Goal: Download file/media

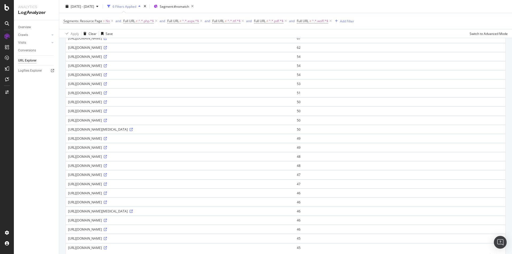
scroll to position [324, 0]
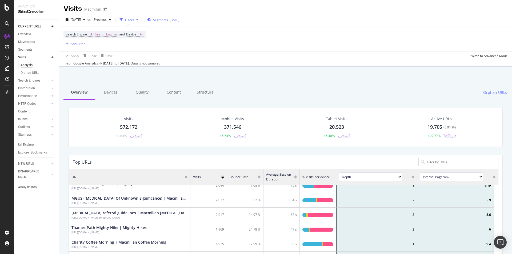
click at [166, 21] on span "Segments" at bounding box center [160, 20] width 15 height 5
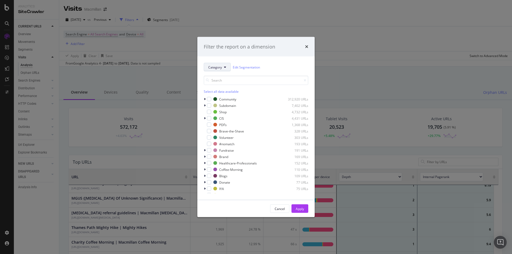
click at [226, 67] on button "Category" at bounding box center [217, 67] width 27 height 9
click at [211, 120] on div "modal" at bounding box center [209, 118] width 4 height 4
click at [302, 210] on div "Apply" at bounding box center [300, 208] width 8 height 5
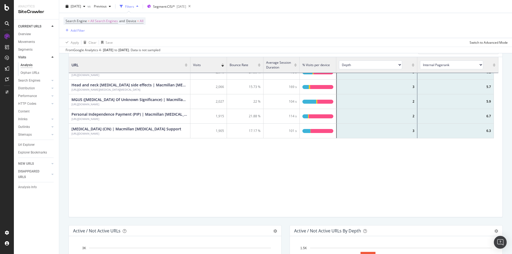
scroll to position [32, 0]
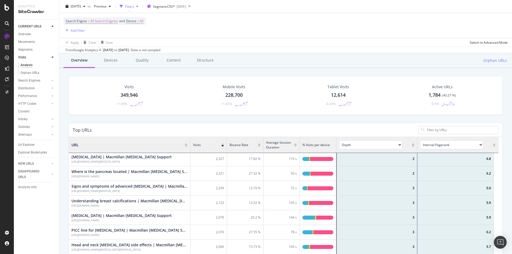
click at [381, 148] on select "Depth Is Indexable Non-Indexable Reason is Non-Self Canonical Tag No. of Words …" at bounding box center [370, 144] width 63 height 9
click at [376, 129] on div "Top URLs" at bounding box center [244, 129] width 343 height 5
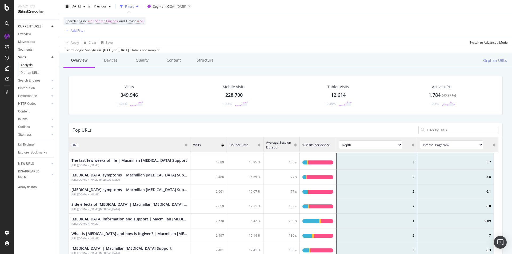
scroll to position [0, 0]
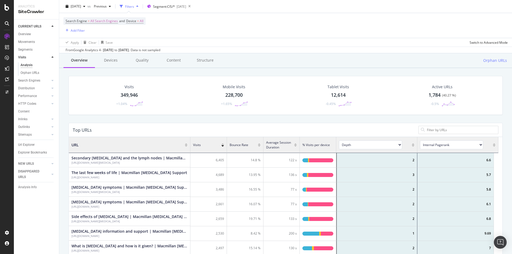
click at [388, 146] on select "Depth Is Indexable Non-Indexable Reason is Non-Self Canonical Tag No. of Words …" at bounding box center [370, 144] width 63 height 9
click at [402, 128] on div "Top URLs" at bounding box center [244, 129] width 343 height 5
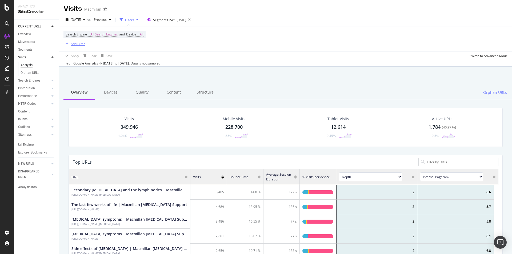
click at [79, 43] on div "Add Filter" at bounding box center [78, 44] width 14 height 5
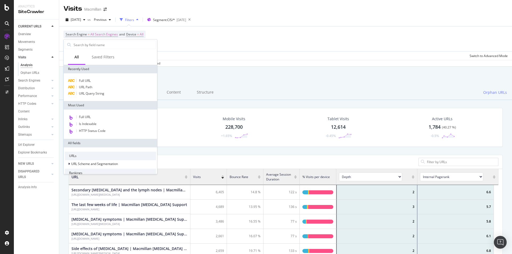
click at [195, 121] on div "Mobile Visits 228,700 +1.65%" at bounding box center [234, 128] width 105 height 28
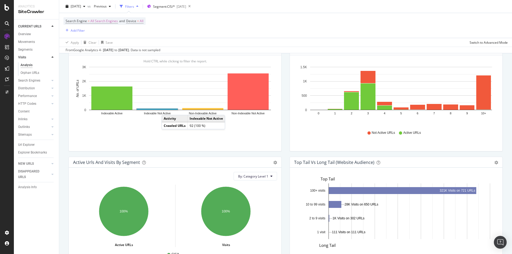
click at [167, 110] on rect "A chart." at bounding box center [157, 109] width 41 height 1
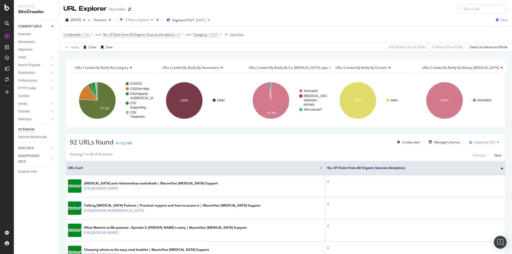
click at [230, 35] on div "Add Filter" at bounding box center [237, 34] width 14 height 5
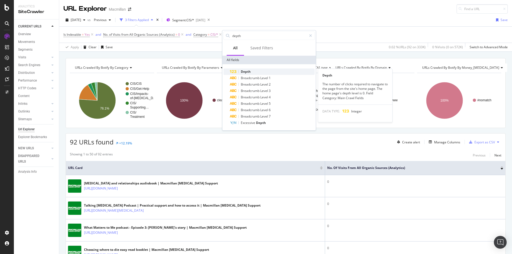
type input "depth"
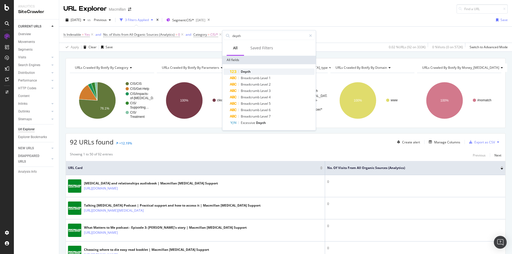
click at [255, 73] on div "Depth" at bounding box center [272, 72] width 85 height 6
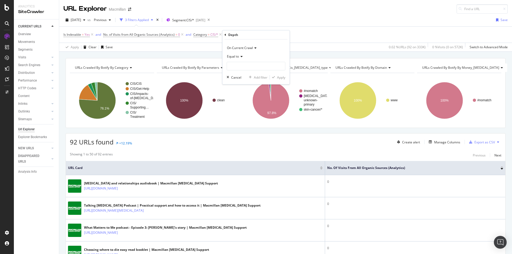
click at [244, 59] on div "Equal to" at bounding box center [256, 56] width 59 height 9
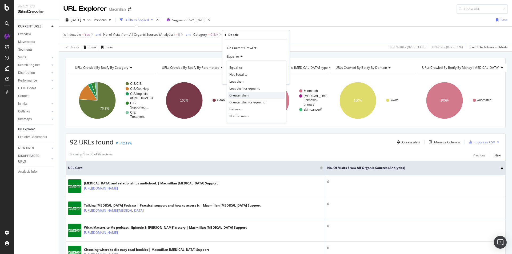
click at [247, 98] on div "Greater than" at bounding box center [256, 95] width 57 height 7
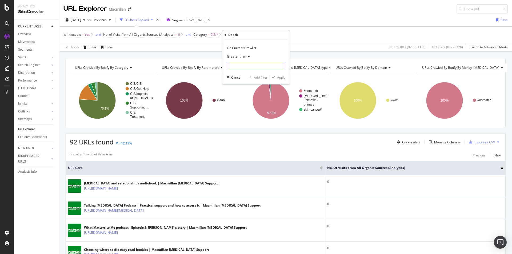
click at [243, 70] on input "number" at bounding box center [256, 66] width 59 height 9
type input "1"
click at [273, 79] on icon "button" at bounding box center [273, 77] width 3 height 3
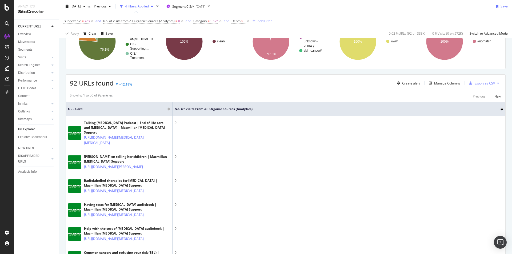
scroll to position [5, 0]
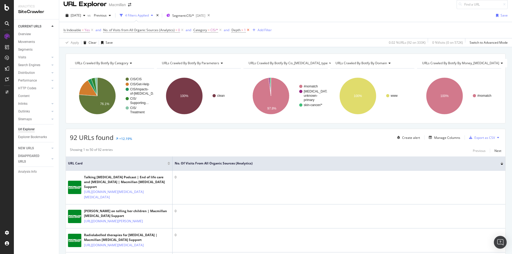
click at [248, 31] on icon at bounding box center [248, 29] width 5 height 5
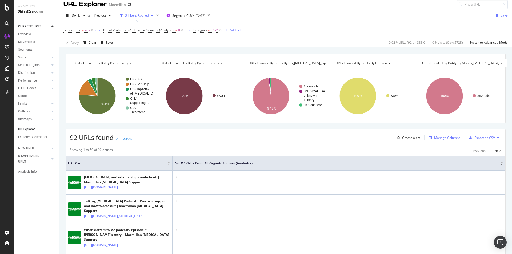
click at [434, 138] on div "Manage Columns" at bounding box center [447, 137] width 26 height 5
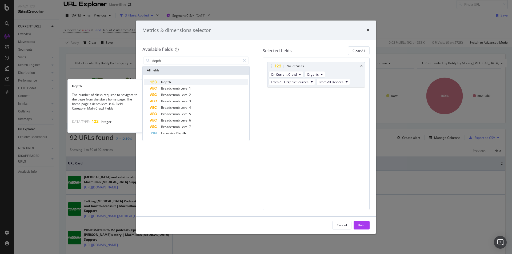
type input "depth"
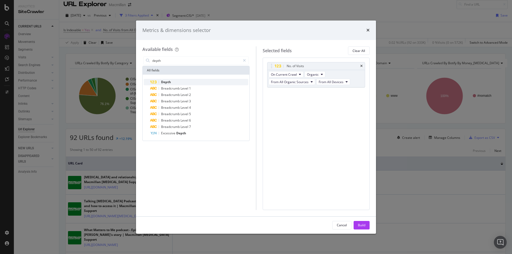
click at [186, 80] on div "Depth" at bounding box center [199, 82] width 98 height 6
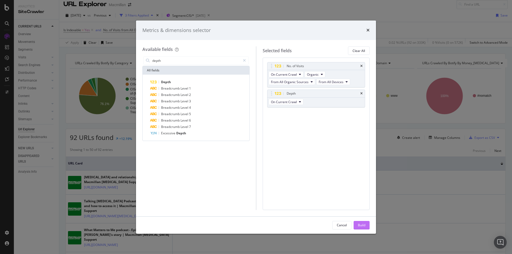
click at [355, 221] on button "Build" at bounding box center [361, 225] width 16 height 9
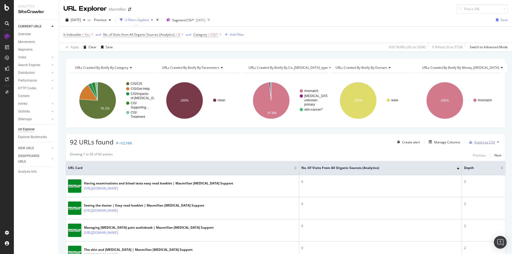
click at [469, 141] on icon "button" at bounding box center [470, 141] width 3 height 3
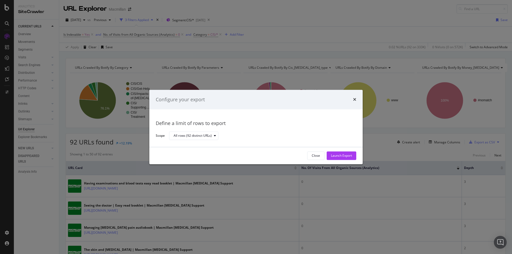
click at [356, 154] on div "Close Launch Export" at bounding box center [255, 155] width 213 height 17
click at [346, 154] on div "Launch Export" at bounding box center [341, 156] width 21 height 5
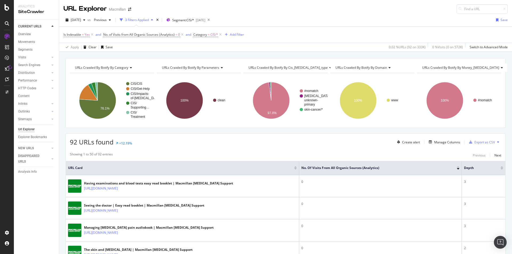
drag, startPoint x: 508, startPoint y: 0, endPoint x: 401, endPoint y: 22, distance: 109.1
click at [401, 22] on div "[DATE] vs Previous 3 Filters Applied Segment: CIS/* [DATE] Save" at bounding box center [285, 21] width 453 height 11
click at [27, 90] on div "DataExports" at bounding box center [30, 91] width 21 height 5
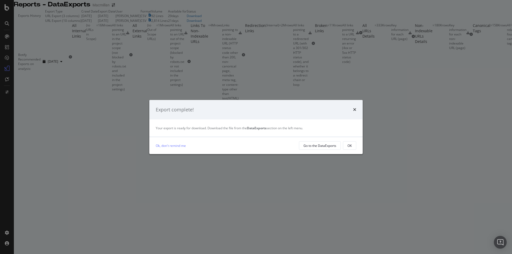
click at [356, 113] on div "Export complete!" at bounding box center [255, 110] width 213 height 20
click at [356, 111] on div "Export complete!" at bounding box center [255, 110] width 213 height 20
click at [354, 109] on icon "times" at bounding box center [354, 109] width 3 height 4
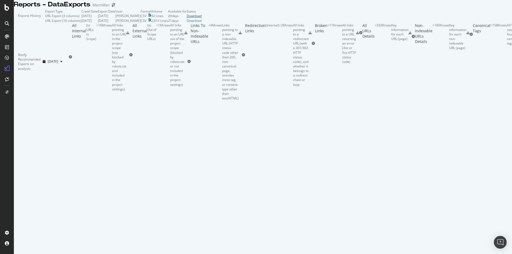
click at [202, 18] on div "Download" at bounding box center [194, 16] width 15 height 5
